Goal: Task Accomplishment & Management: Complete application form

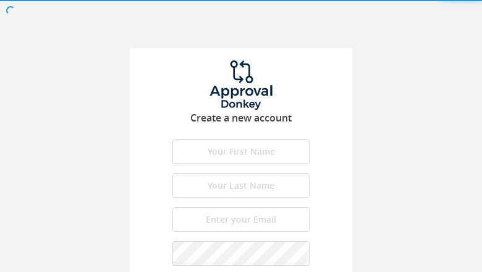
type input "ugDipWAhtrNY"
type input "kYrsWVrfM"
type input "[EMAIL_ADDRESS][DOMAIN_NAME]"
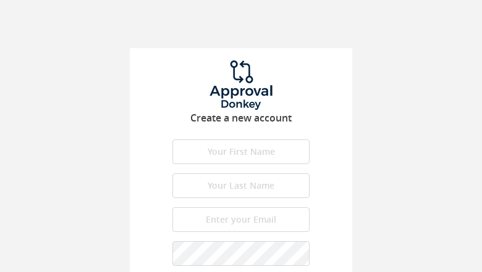
type input "UnWoXsHoVsiYJm"
type input "mLHBAgeiKR"
type input "[EMAIL_ADDRESS][DOMAIN_NAME]"
